Goal: Information Seeking & Learning: Understand process/instructions

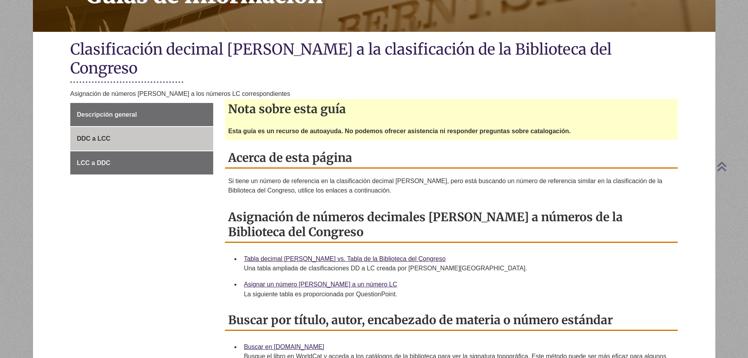
scroll to position [157, 0]
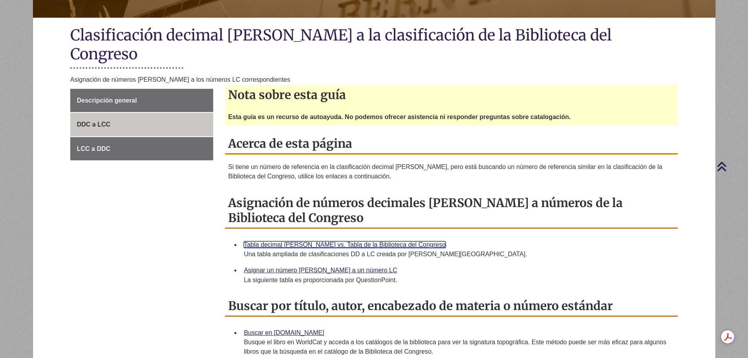
click at [292, 241] on font "Tabla decimal Dewey vs. Tabla de la Biblioteca del Congreso" at bounding box center [345, 244] width 202 height 7
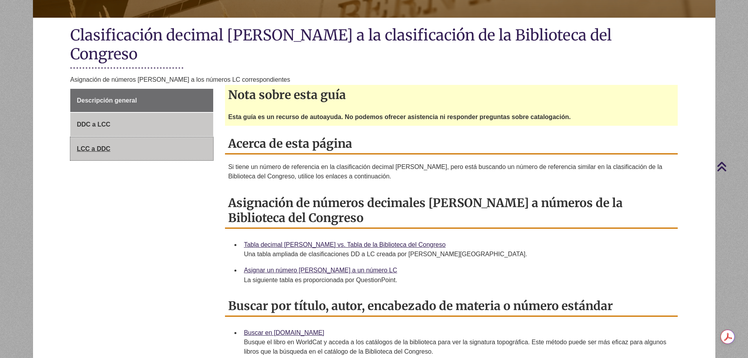
click at [106, 145] on font "LCC a DDC" at bounding box center [93, 148] width 33 height 7
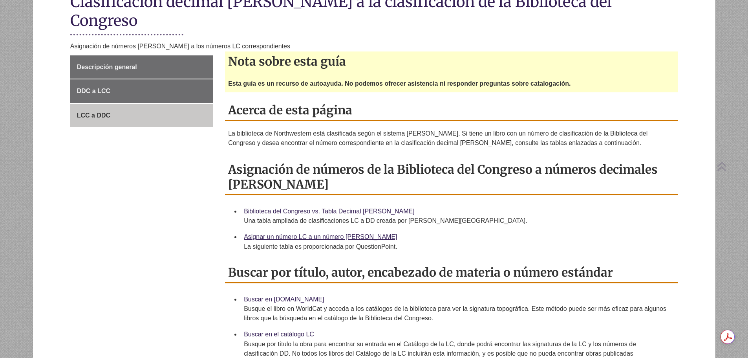
scroll to position [196, 0]
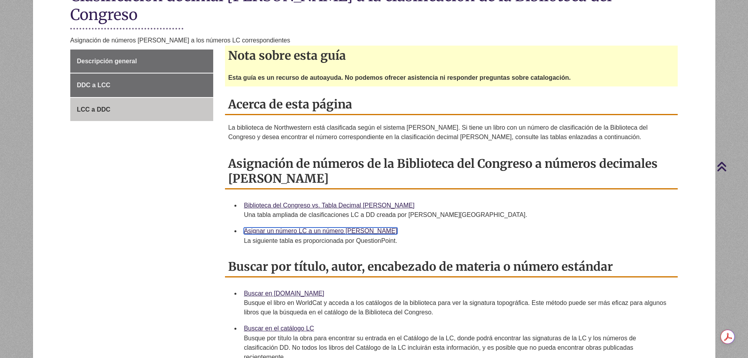
click at [301, 227] on font "Asignar un número LC a un número [PERSON_NAME]" at bounding box center [320, 230] width 153 height 7
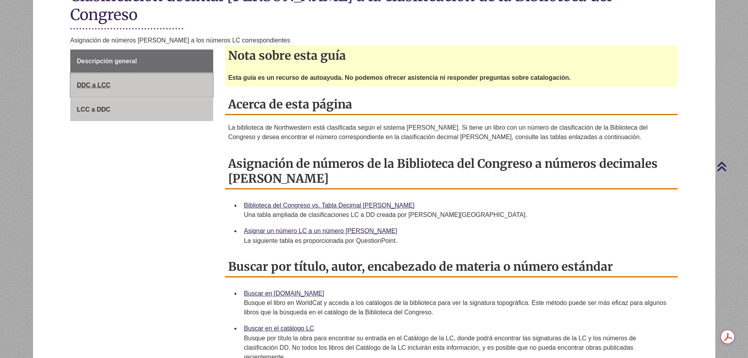
click at [127, 73] on link "DDC a LCC" at bounding box center [141, 85] width 143 height 24
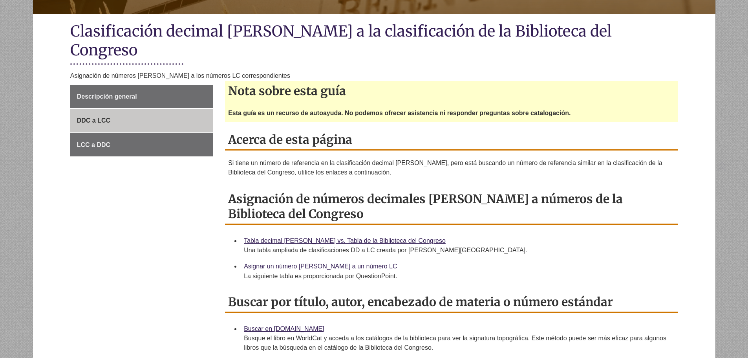
scroll to position [196, 0]
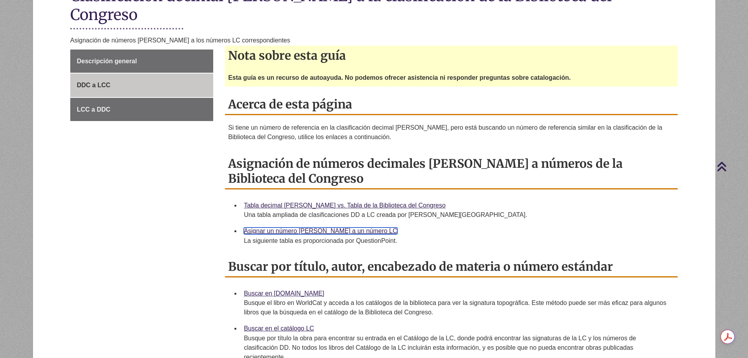
click at [300, 227] on font "Asignar un número Dewey a un número LC" at bounding box center [320, 230] width 153 height 7
